Goal: Task Accomplishment & Management: Manage account settings

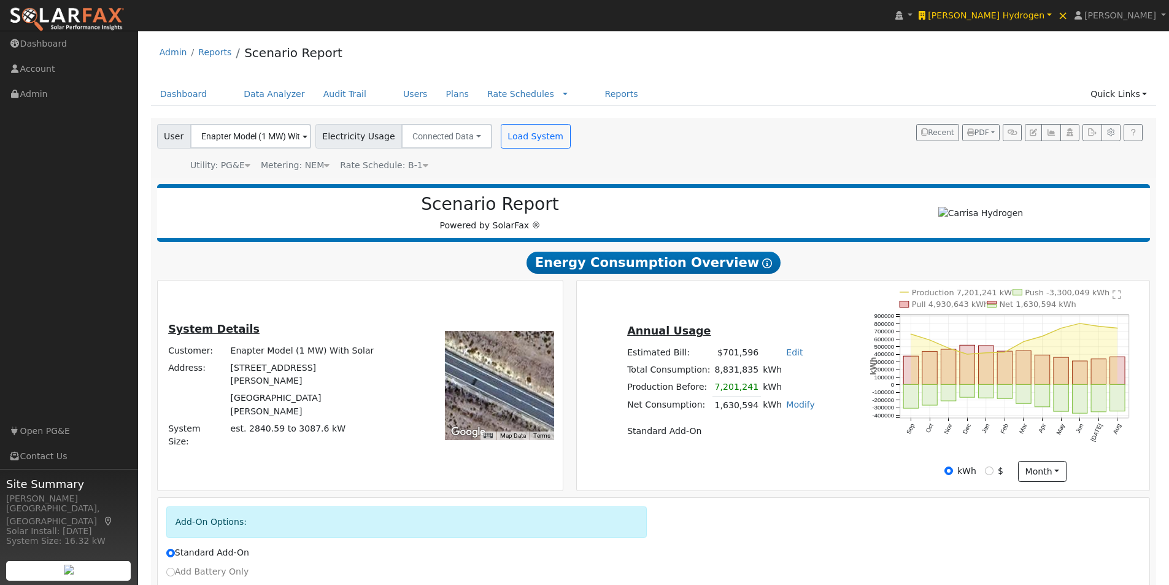
scroll to position [732, 0]
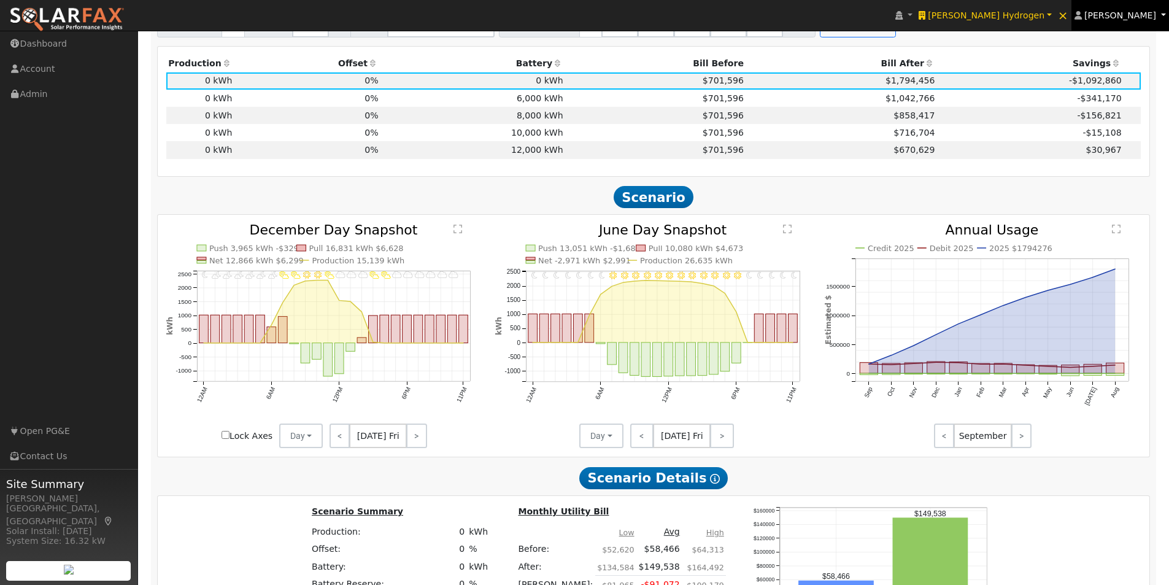
click at [1136, 14] on span "[PERSON_NAME]" at bounding box center [1120, 15] width 72 height 10
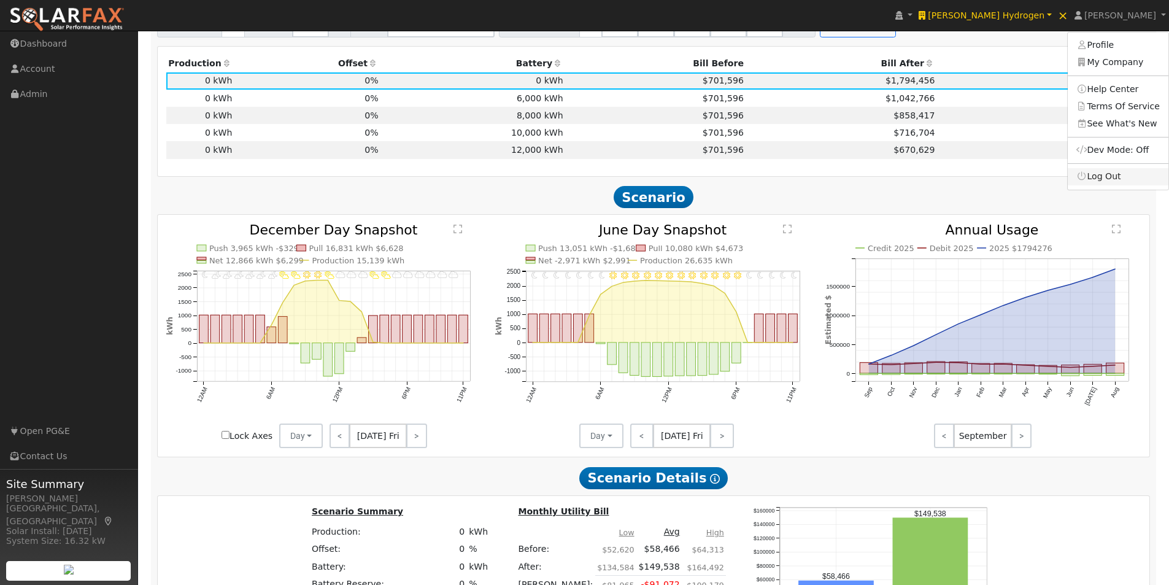
click at [1120, 175] on link "Log Out" at bounding box center [1118, 176] width 101 height 17
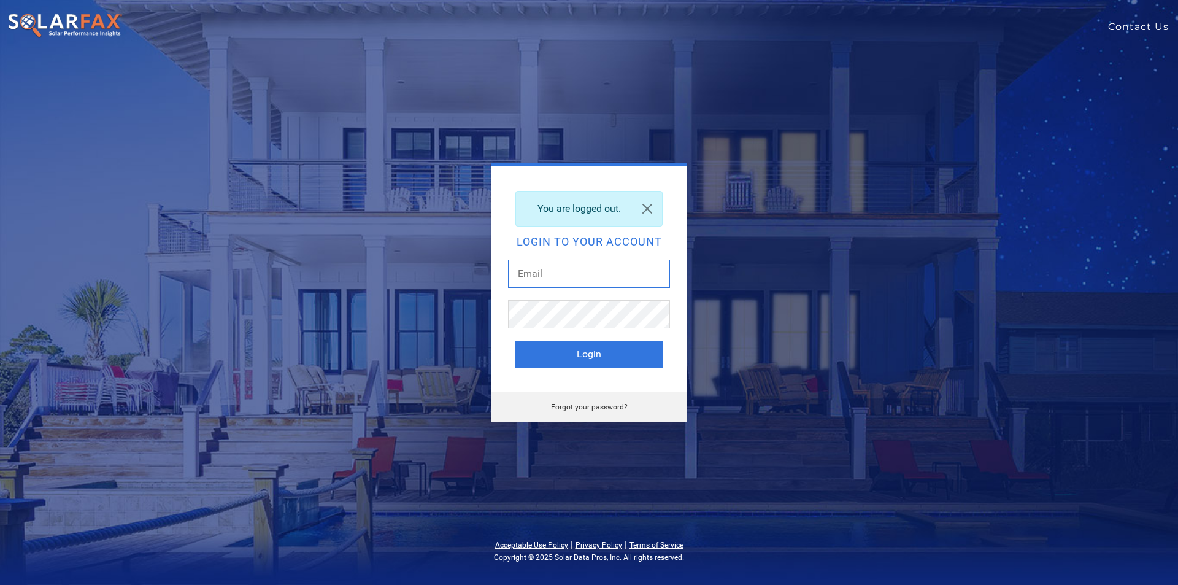
type input "leroy@solardatapros.com"
drag, startPoint x: 687, startPoint y: 558, endPoint x: 494, endPoint y: 560, distance: 193.3
click at [494, 560] on p "Copyright © 2025 Solar Data Pros, Inc. All rights reserved." at bounding box center [589, 558] width 1178 height 12
copy p "Copyright © 2025 Solar Data Pros, Inc. All rights reserved."
